Goal: Find specific page/section: Find specific page/section

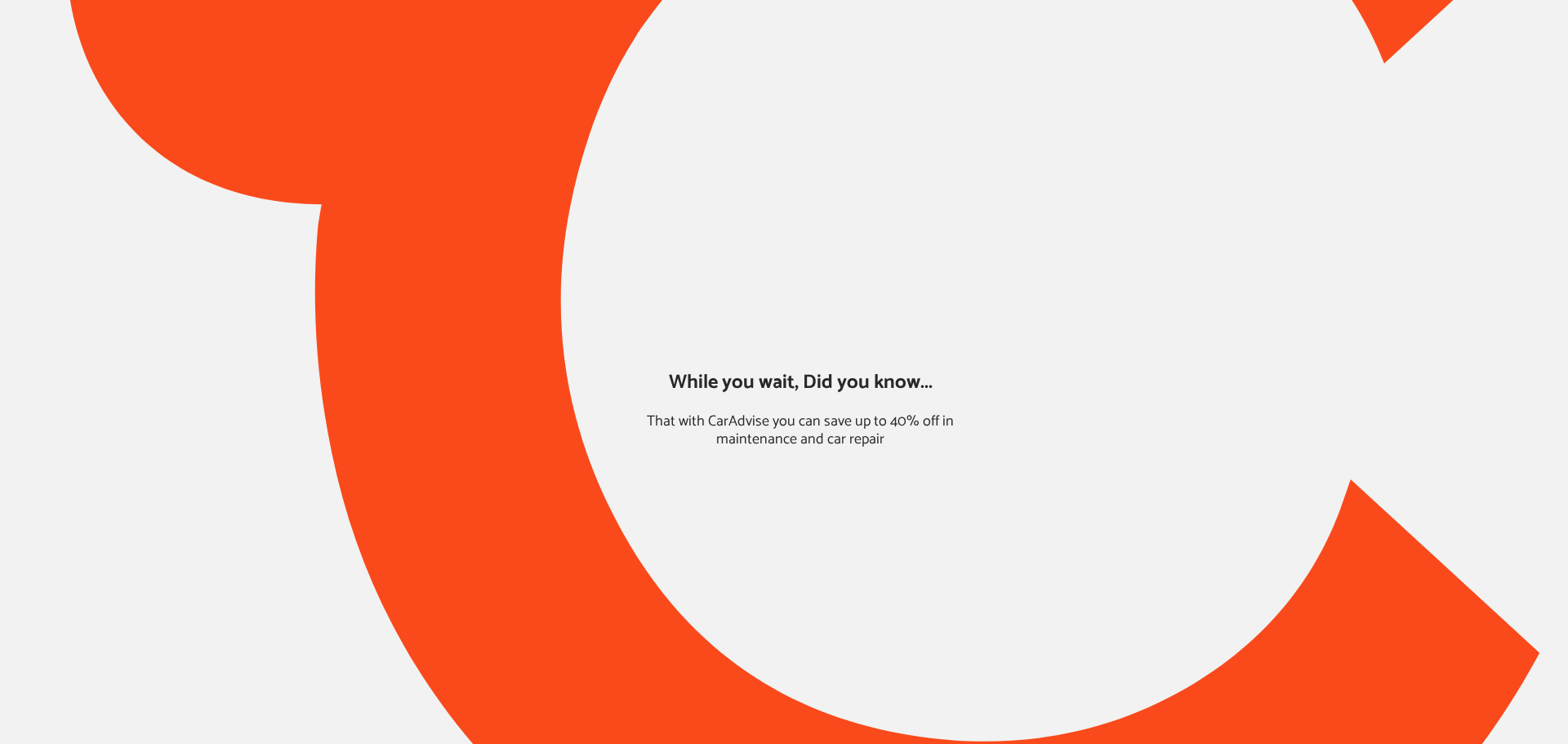
type input "*****"
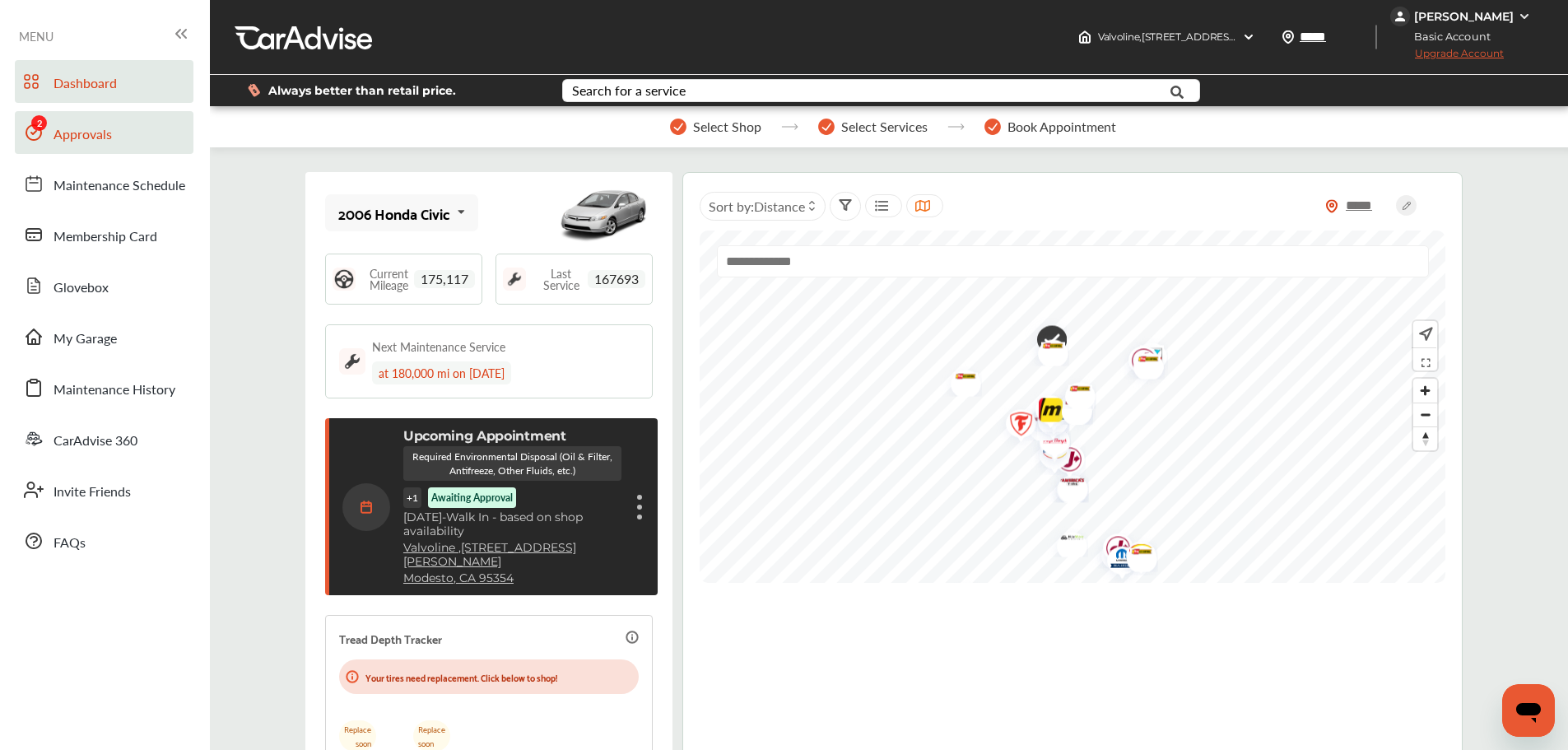
drag, startPoint x: 53, startPoint y: 136, endPoint x: 92, endPoint y: 133, distance: 39.1
click at [53, 136] on link "Approvals" at bounding box center [104, 133] width 178 height 42
